Goal: Navigation & Orientation: Find specific page/section

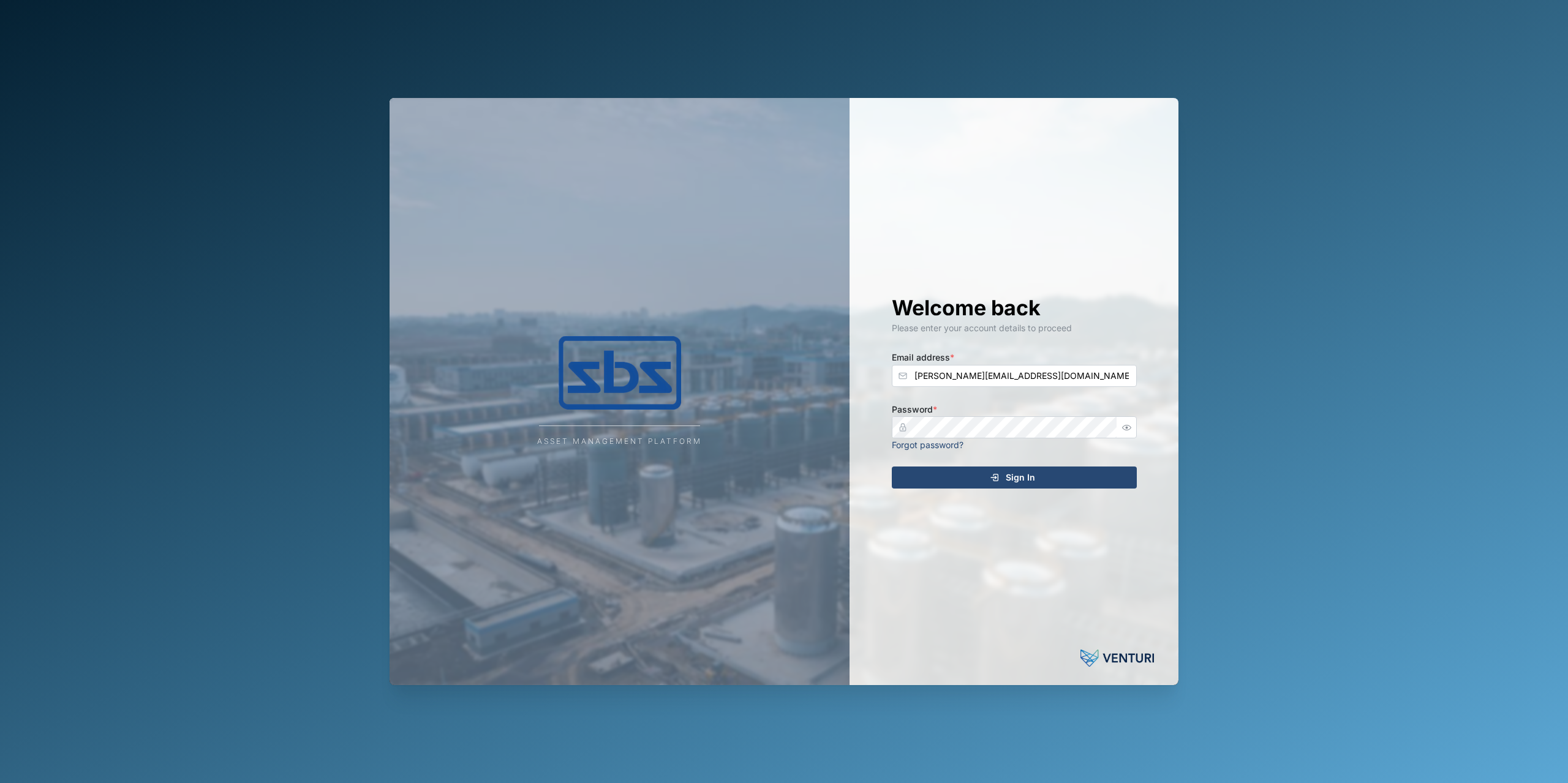
type input "[PERSON_NAME][EMAIL_ADDRESS][DOMAIN_NAME]"
click at [991, 466] on div "Welcome back Please enter your account details to proceed Email address * [PERS…" at bounding box center [1014, 392] width 294 height 587
click at [991, 477] on icon "submit" at bounding box center [994, 478] width 10 height 10
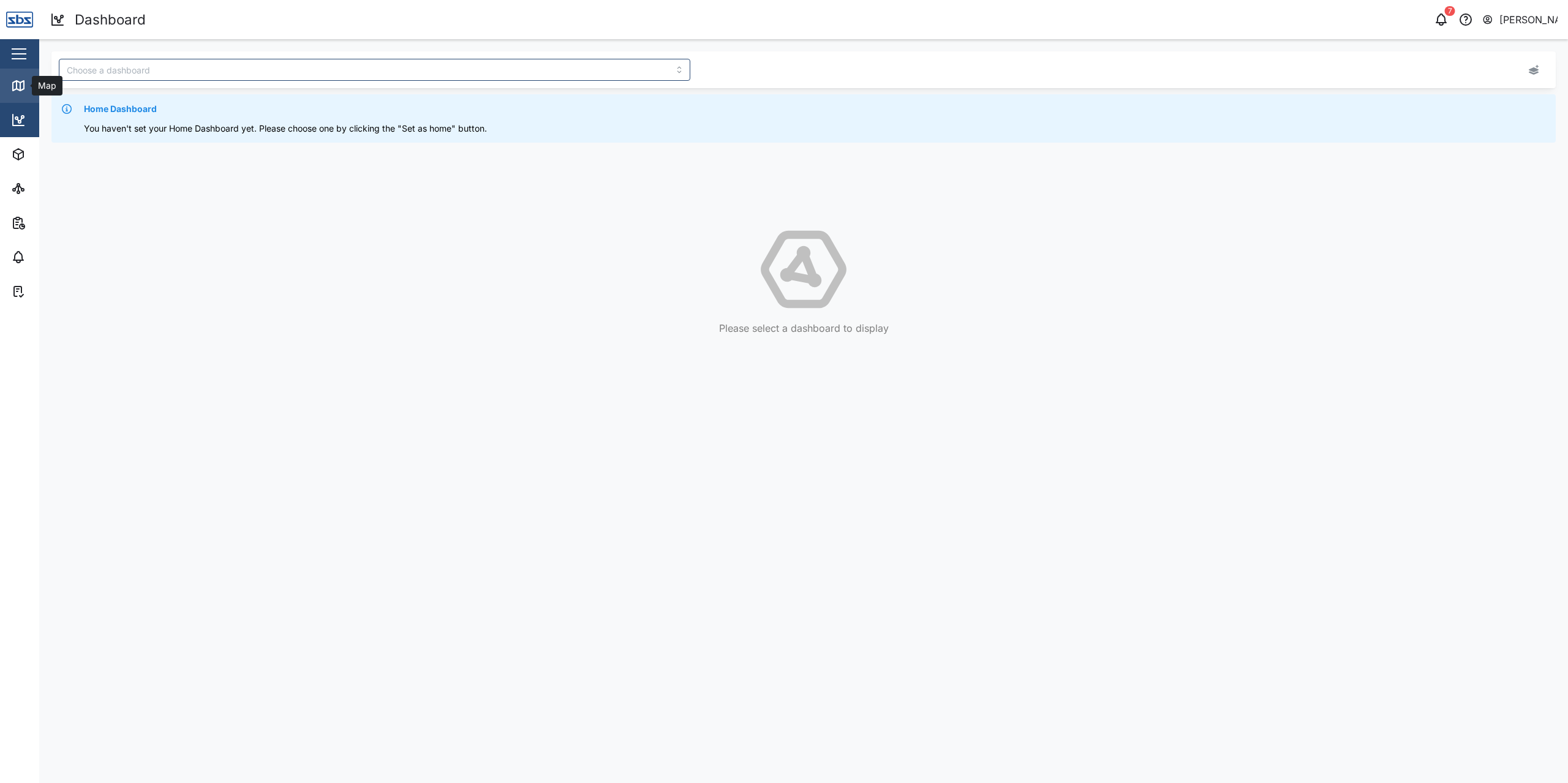
click at [20, 90] on icon at bounding box center [20, 87] width 0 height 8
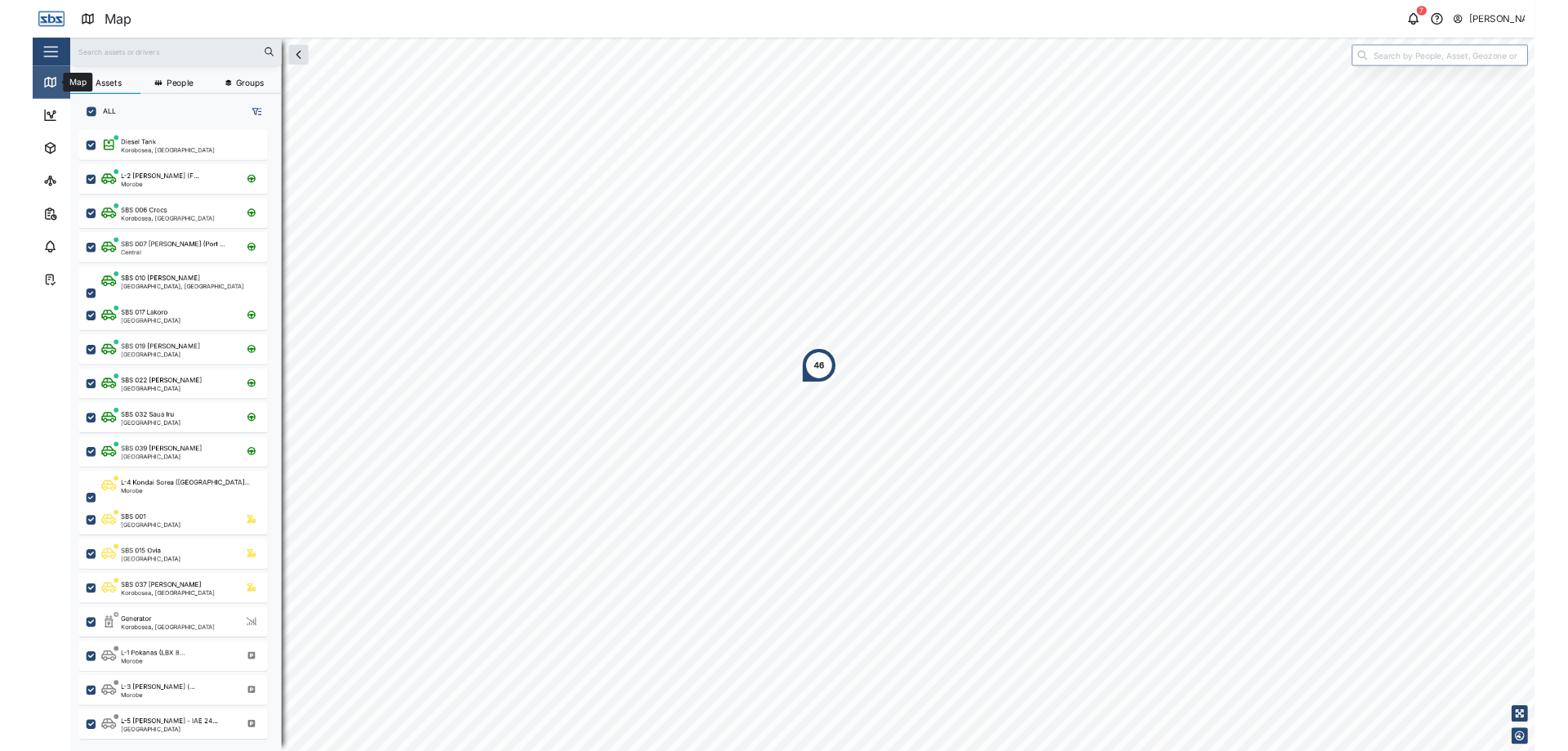
scroll to position [845, 254]
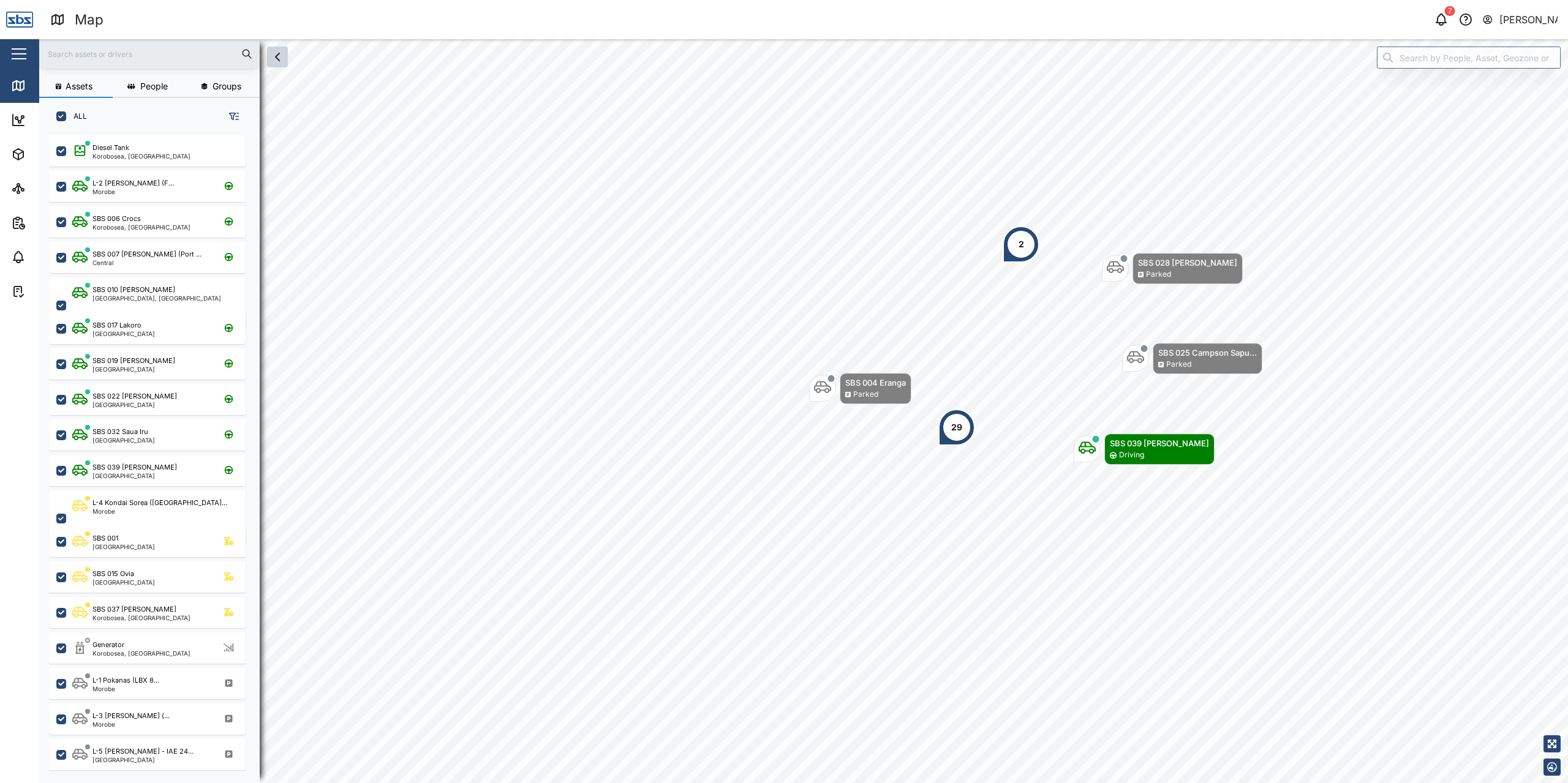
click at [275, 55] on icon "button" at bounding box center [277, 57] width 15 height 15
